Goal: Obtain resource: Obtain resource

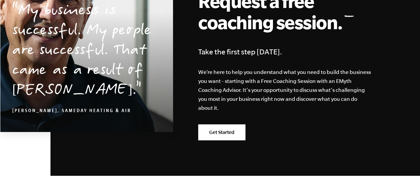
scroll to position [1148, 0]
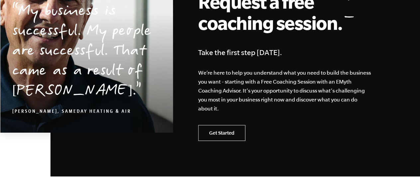
click at [219, 129] on link "Get Started" at bounding box center [221, 133] width 47 height 16
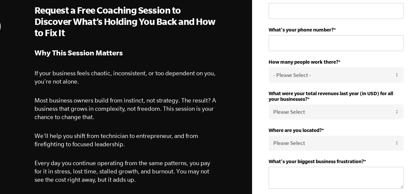
scroll to position [153, 0]
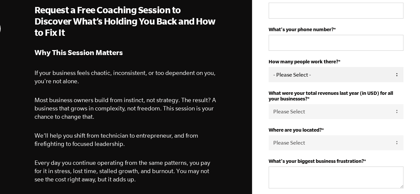
click at [397, 73] on select "- Please Select - 50+ 35-49 20-34 10-19 4-9 1-3 0 tfa_105 tfa_106 tfa_107 tfa_1…" at bounding box center [336, 74] width 135 height 15
click at [406, 56] on div "First Name * Last Name * Email * Role * Please Select Owner Partner / Co-Owner …" at bounding box center [336, 86] width 155 height 413
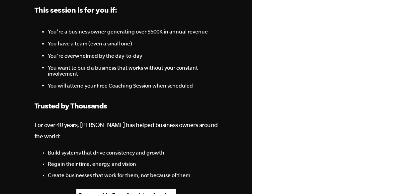
scroll to position [584, 0]
drag, startPoint x: 114, startPoint y: 116, endPoint x: 323, endPoint y: 75, distance: 212.4
click at [323, 75] on div "First Name * Last Name * Email * Role * Please Select Owner Partner / Co-Owner …" at bounding box center [336, 96] width 168 height 1360
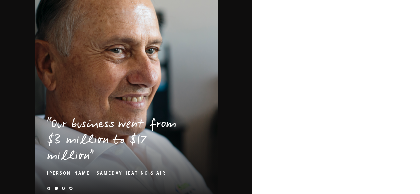
scroll to position [1057, 0]
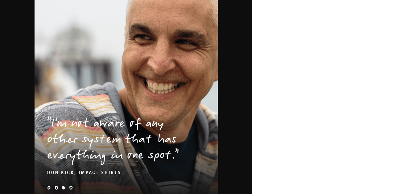
click at [125, 68] on ul "I believe in EMyth because it worked for me. Kolby Moser, Aria Studios Our busi…" at bounding box center [126, 79] width 183 height 248
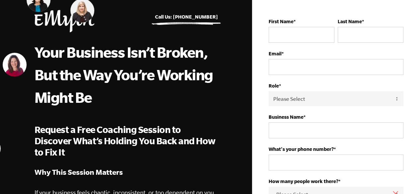
scroll to position [0, 0]
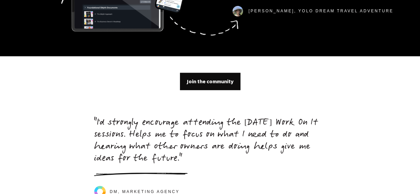
scroll to position [2029, 0]
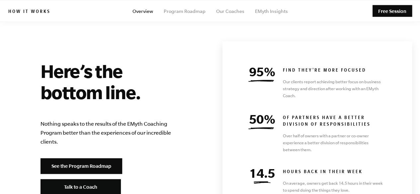
scroll to position [2905, 0]
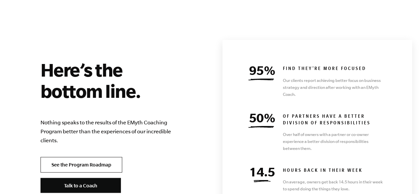
click at [86, 157] on link "See the Program Roadmap" at bounding box center [81, 165] width 82 height 16
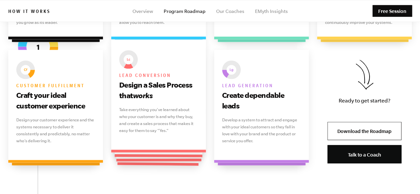
scroll to position [559, 0]
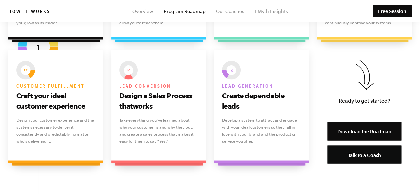
click at [360, 128] on link "Download the Roadmap" at bounding box center [364, 131] width 74 height 18
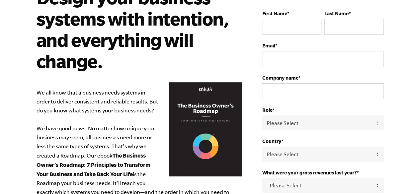
scroll to position [66, 0]
